Goal: Task Accomplishment & Management: Complete application form

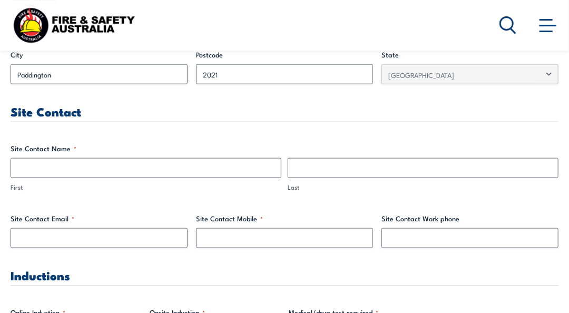
scroll to position [476, 0]
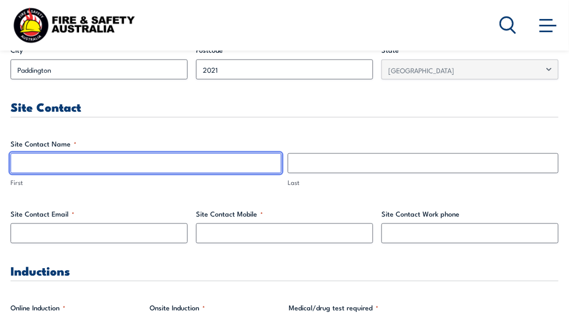
click at [159, 160] on input "First" at bounding box center [146, 163] width 271 height 20
type input "[PERSON_NAME]"
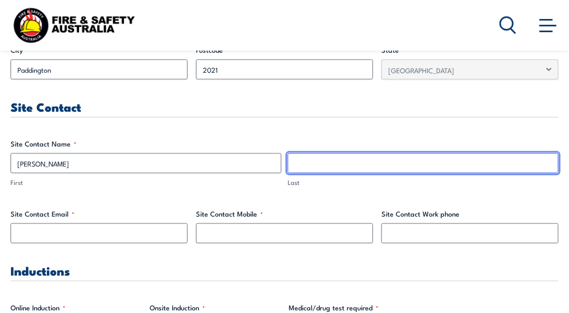
type input "ezzatifar"
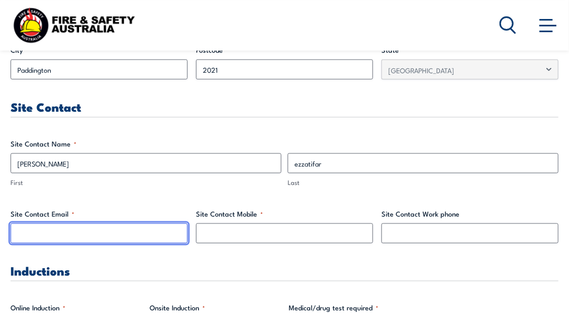
type input "[PERSON_NAME][EMAIL_ADDRESS][DOMAIN_NAME]"
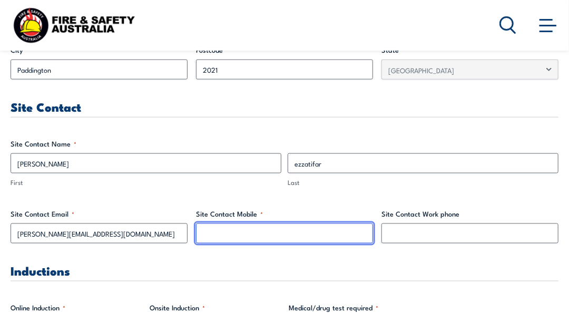
type input "0416081792"
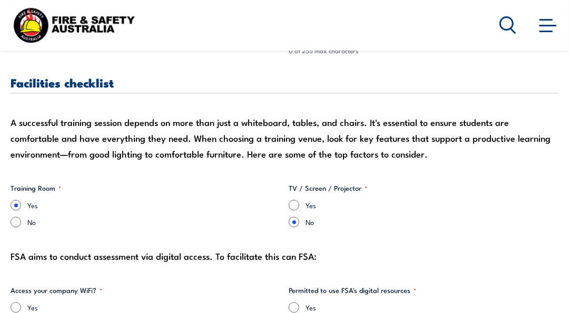
scroll to position [945, 0]
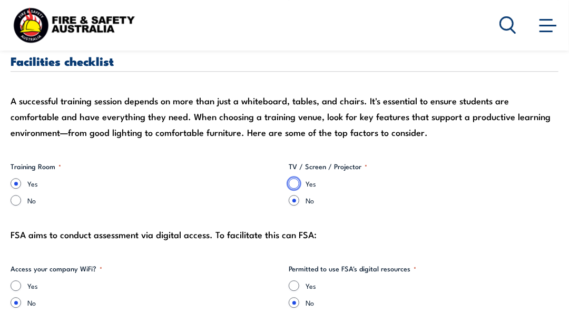
click at [294, 181] on input "Yes" at bounding box center [294, 183] width 11 height 11
radio input "true"
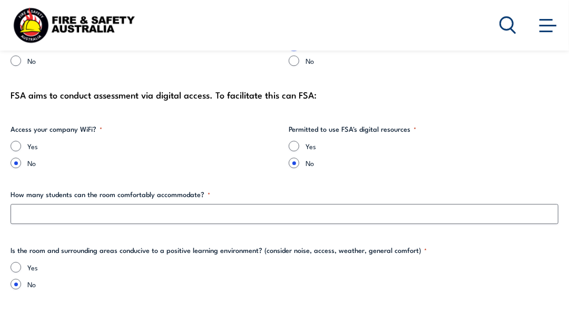
scroll to position [1089, 0]
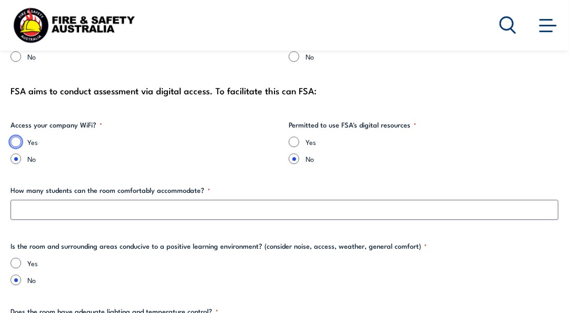
click at [16, 137] on input "Yes" at bounding box center [16, 141] width 11 height 11
radio input "true"
click at [296, 141] on input "Yes" at bounding box center [294, 141] width 11 height 11
radio input "true"
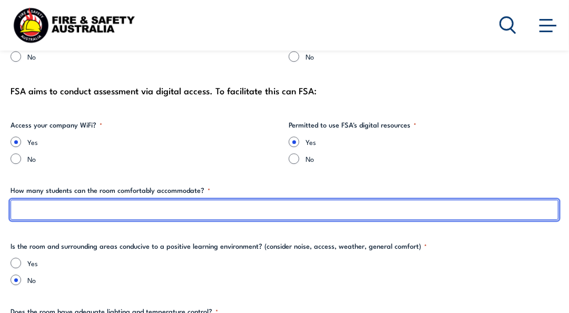
click at [224, 209] on input "How many students can the room comfortably accommodate? *" at bounding box center [285, 210] width 548 height 20
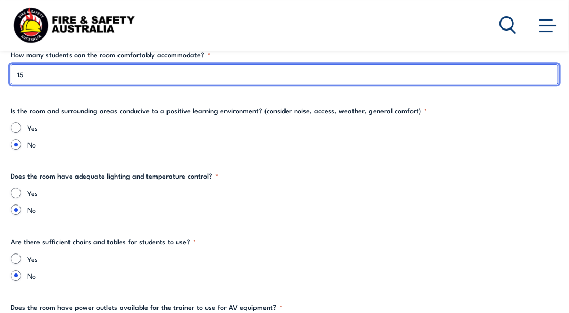
scroll to position [1246, 0]
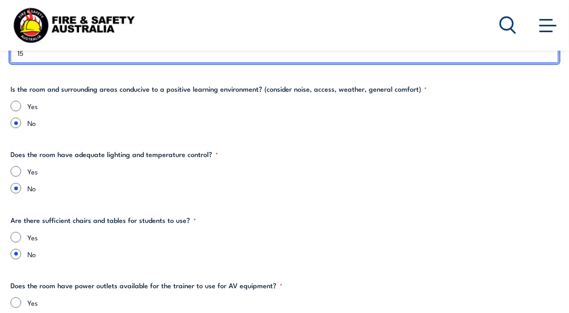
type input "15"
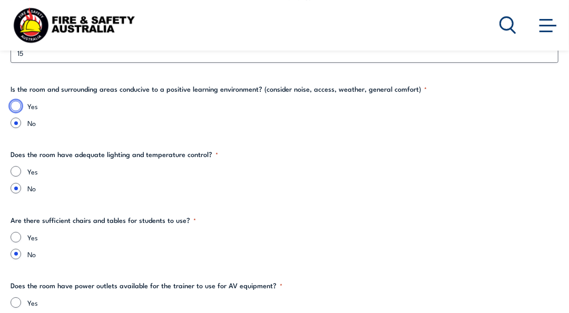
click at [16, 104] on input "Yes" at bounding box center [16, 106] width 11 height 11
radio input "true"
click at [16, 169] on input "Yes" at bounding box center [16, 171] width 11 height 11
radio input "true"
click at [15, 235] on input "Yes" at bounding box center [16, 237] width 11 height 11
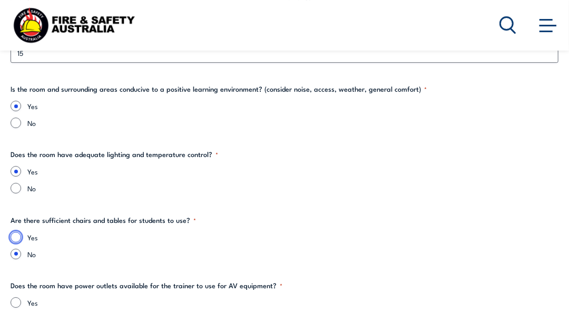
radio input "true"
click at [16, 301] on input "Yes" at bounding box center [16, 302] width 11 height 11
radio input "true"
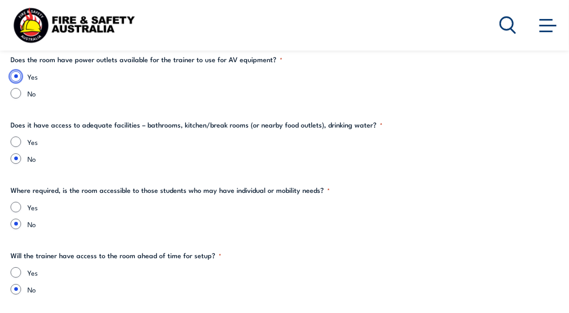
scroll to position [1488, 0]
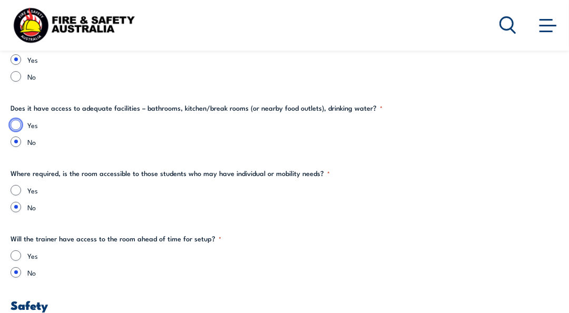
click at [13, 120] on input "Yes" at bounding box center [16, 125] width 11 height 11
radio input "true"
click at [15, 187] on input "Yes" at bounding box center [16, 190] width 11 height 11
radio input "true"
click at [16, 253] on input "Yes" at bounding box center [16, 255] width 11 height 11
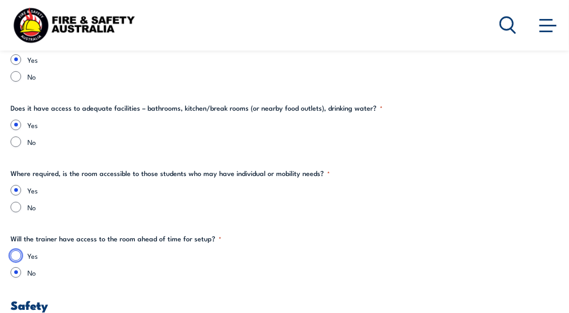
radio input "true"
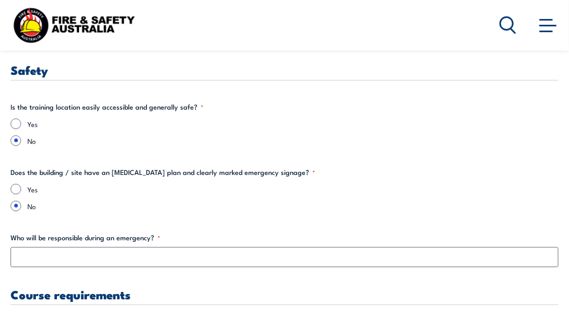
scroll to position [1728, 0]
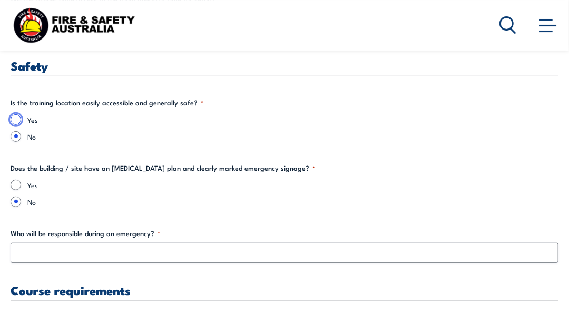
click at [13, 116] on input "Yes" at bounding box center [16, 119] width 11 height 11
radio input "true"
click at [14, 181] on input "Yes" at bounding box center [16, 185] width 11 height 11
radio input "true"
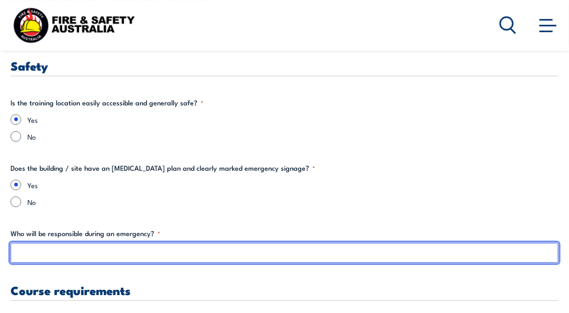
click at [95, 252] on input "Who will be responsible during an emergency? *" at bounding box center [285, 253] width 548 height 20
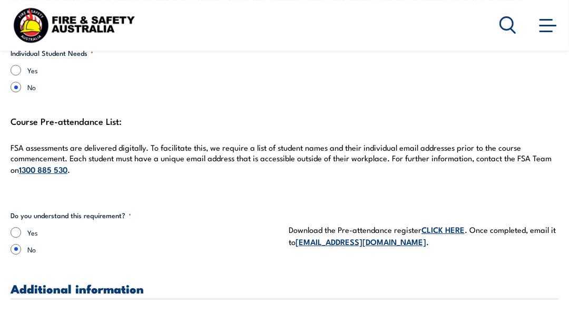
scroll to position [2822, 0]
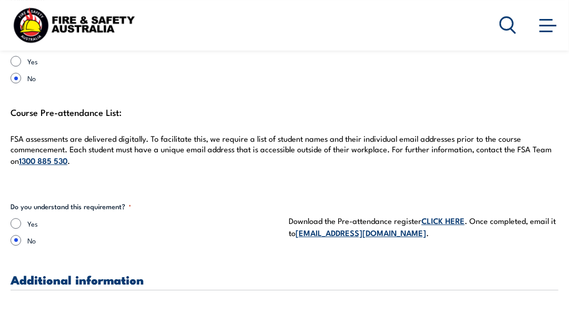
type input "[PERSON_NAME]"
click at [17, 218] on input "Yes" at bounding box center [16, 223] width 11 height 11
radio input "true"
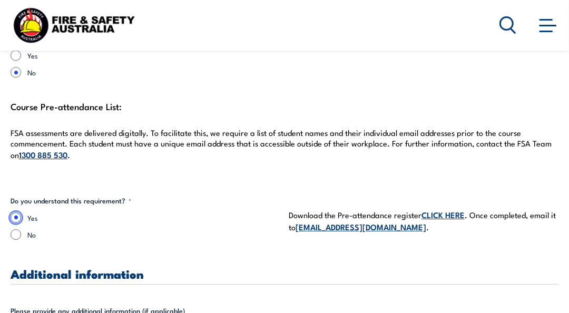
scroll to position [2819, 0]
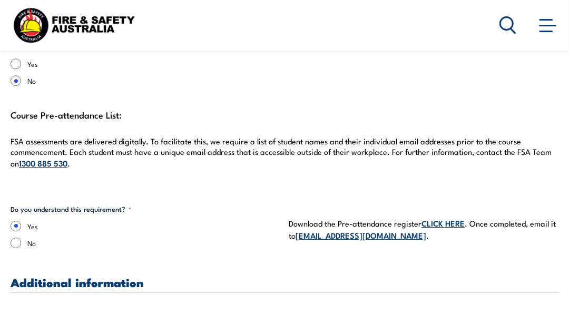
click at [426, 217] on link "CLICK HERE" at bounding box center [442, 223] width 43 height 12
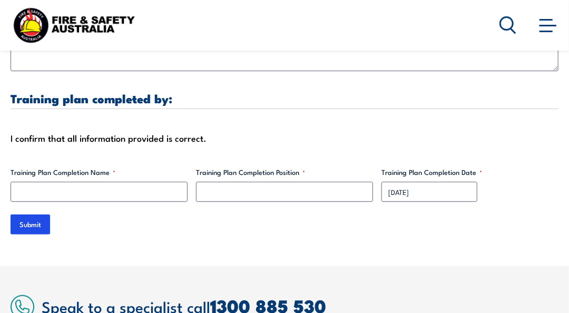
scroll to position [3239, 0]
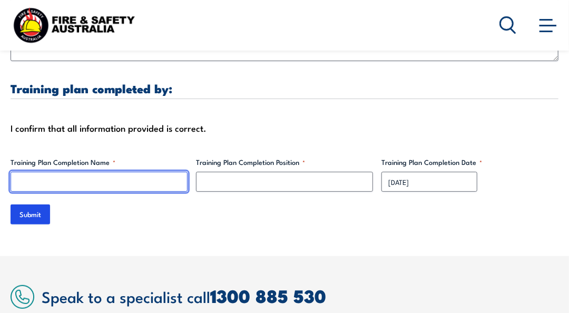
click at [105, 172] on input "Training Plan Completion Name *" at bounding box center [99, 182] width 177 height 20
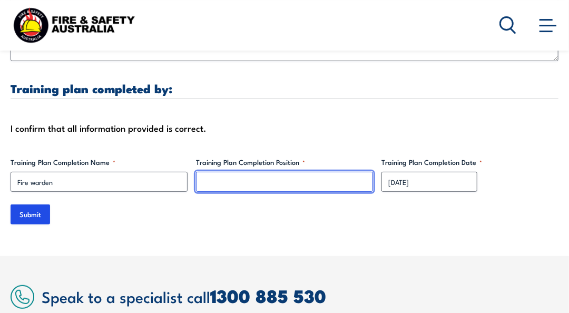
click at [222, 172] on input "Training Plan Completion Position *" at bounding box center [284, 182] width 177 height 20
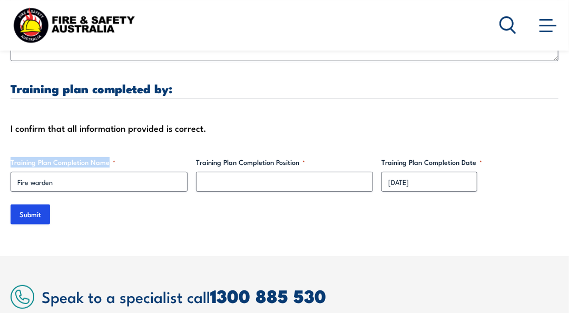
drag, startPoint x: 107, startPoint y: 149, endPoint x: 5, endPoint y: 149, distance: 102.2
copy label "Training Plan Completion Name"
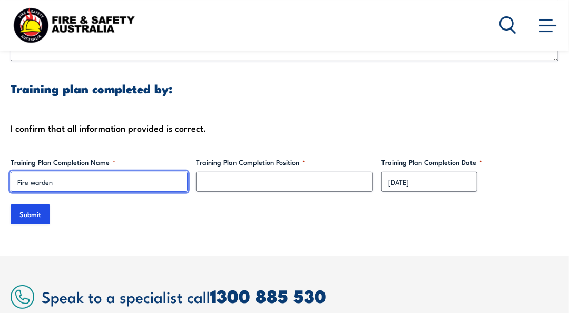
click at [130, 172] on input "Fire warden" at bounding box center [99, 182] width 177 height 20
type input "F"
paste input "Fire Warden Safety Training"
type input "Fire Warden Safety Training"
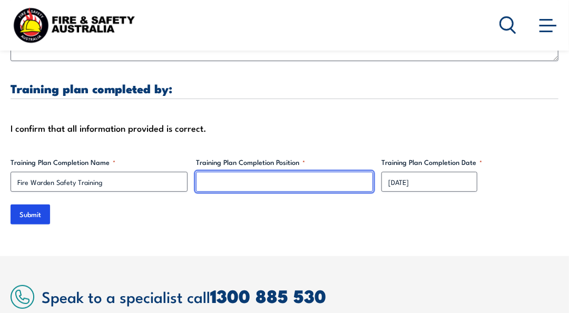
click at [252, 172] on input "Training Plan Completion Position *" at bounding box center [284, 182] width 177 height 20
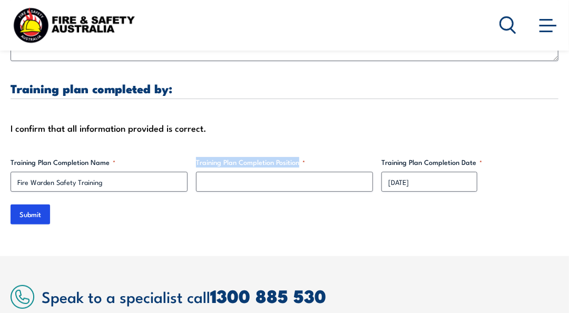
drag, startPoint x: 298, startPoint y: 151, endPoint x: 193, endPoint y: 146, distance: 105.4
copy label "Training Plan Completion Position"
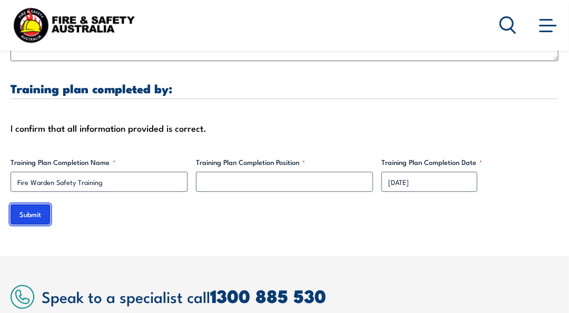
click at [26, 204] on input "Submit" at bounding box center [31, 214] width 40 height 20
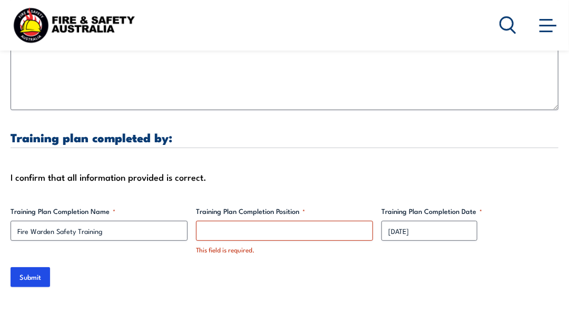
scroll to position [3221, 0]
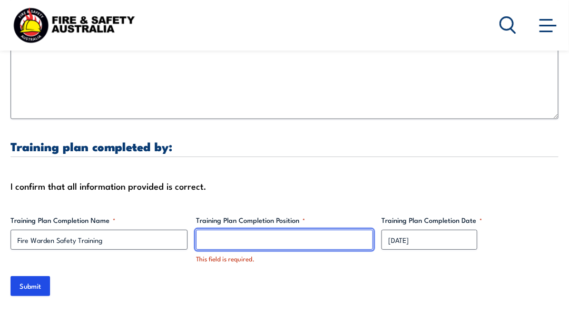
click at [271, 230] on input "Training Plan Completion Position *" at bounding box center [284, 240] width 177 height 20
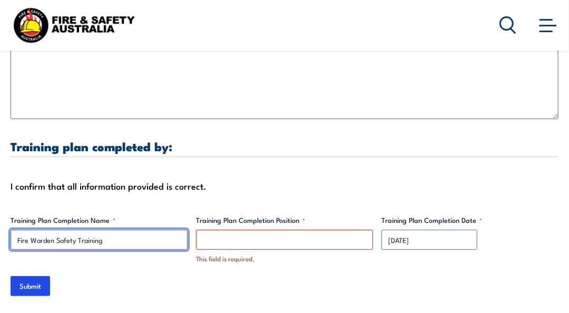
click at [152, 230] on input "Fire Warden Safety Training" at bounding box center [99, 240] width 177 height 20
type input "F"
type input "[PERSON_NAME]"
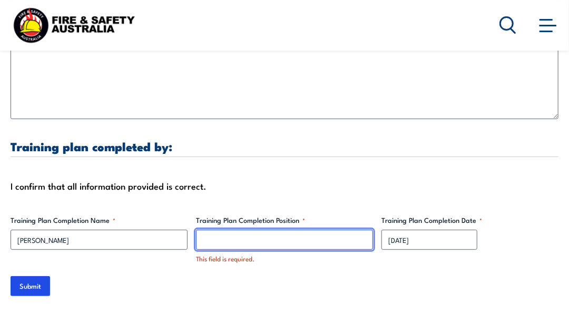
click at [202, 230] on input "Training Plan Completion Position *" at bounding box center [284, 240] width 177 height 20
type input "E"
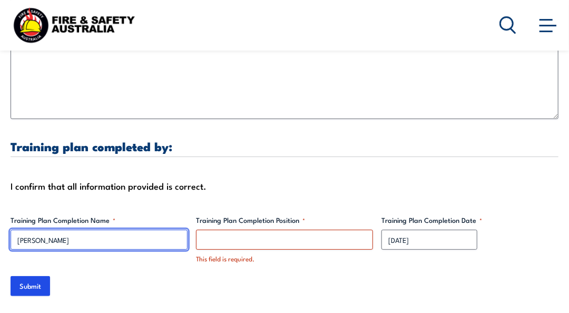
click at [56, 230] on input "[PERSON_NAME]" at bounding box center [99, 240] width 177 height 20
type input "[PERSON_NAME]"
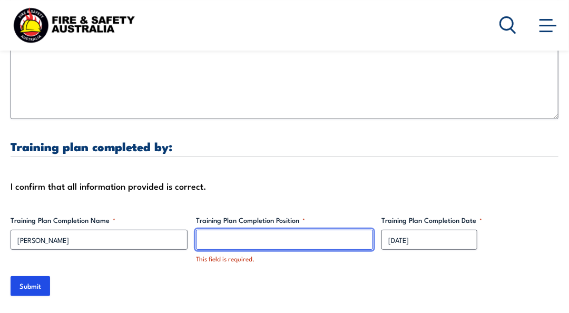
click at [208, 230] on input "Training Plan Completion Position *" at bounding box center [284, 240] width 177 height 20
type input "chief engineer"
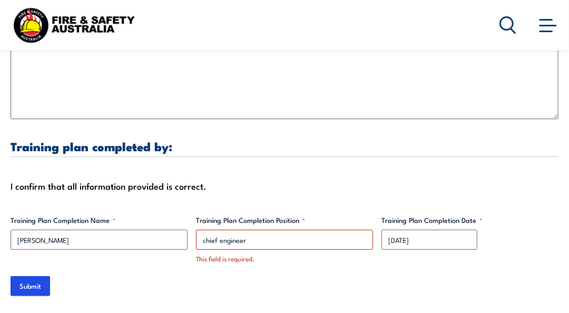
click at [31, 276] on input "Submit" at bounding box center [31, 286] width 40 height 20
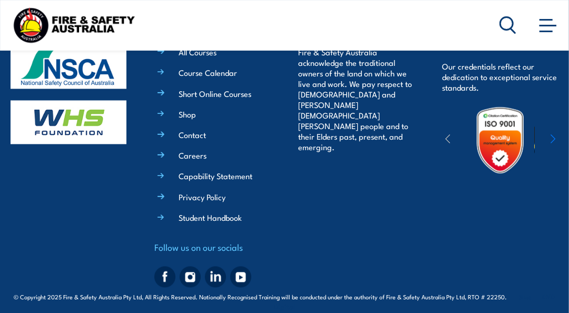
scroll to position [662, 0]
